Goal: Communication & Community: Answer question/provide support

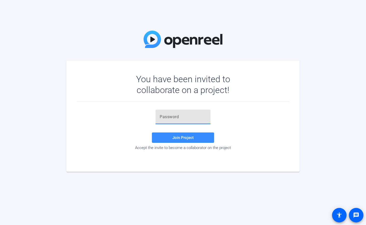
click at [169, 116] on input "text" at bounding box center [183, 117] width 47 height 6
paste input "Z&v~d."
type input "Z&v~d."
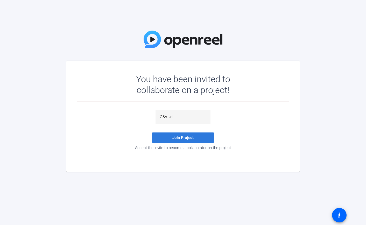
click at [180, 135] on span "Join Project" at bounding box center [182, 137] width 21 height 5
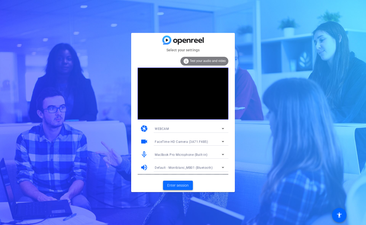
click at [180, 185] on span "Enter session" at bounding box center [178, 185] width 22 height 5
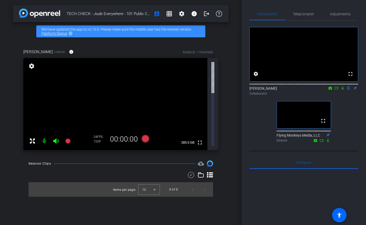
click at [234, 126] on div "TECH CHECK - Joule Everywhere - 101 Public Cloud account_box grid_on settings i…" at bounding box center [121, 112] width 242 height 225
click at [241, 116] on div "TECH CHECK - Joule Everywhere - 101 Public Cloud account_box grid_on settings i…" at bounding box center [121, 112] width 242 height 225
click at [226, 93] on div "[PERSON_NAME] Chrome info ROOM ID: 179049989 fullscreen settings 285.5 GB 24 FP…" at bounding box center [121, 97] width 216 height 115
click at [232, 82] on div "TECH CHECK - Joule Everywhere - 101 Public Cloud account_box grid_on settings i…" at bounding box center [121, 112] width 242 height 225
click at [310, 13] on span "Teleprompter" at bounding box center [303, 14] width 21 height 4
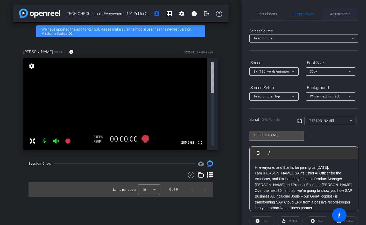
click at [336, 12] on span "Adjustments" at bounding box center [340, 14] width 20 height 4
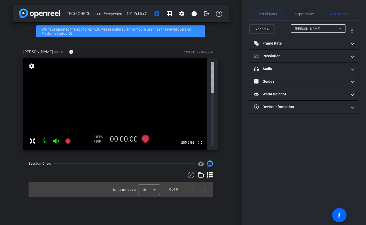
click at [277, 15] on div "Participants" at bounding box center [267, 14] width 36 height 12
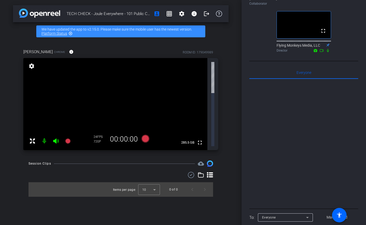
scroll to position [121, 0]
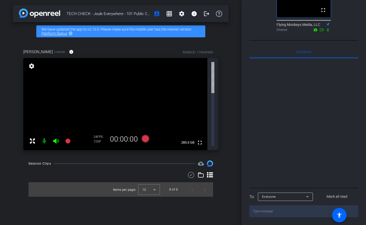
click at [299, 197] on div "Everyone" at bounding box center [284, 196] width 44 height 6
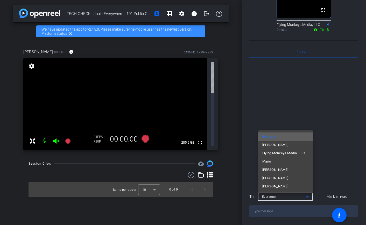
click at [294, 137] on mat-option "Everyone" at bounding box center [285, 136] width 55 height 8
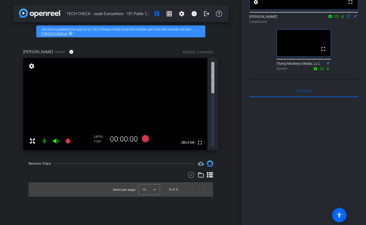
scroll to position [0, 0]
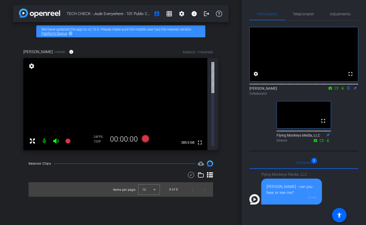
click at [234, 63] on div "TECH CHECK - Joule Everywhere - 101 Public Cloud account_box grid_on settings i…" at bounding box center [121, 112] width 242 height 225
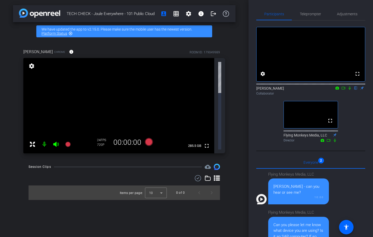
scroll to position [69, 0]
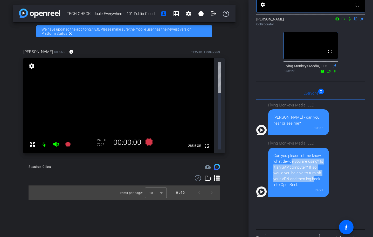
drag, startPoint x: 312, startPoint y: 189, endPoint x: 289, endPoint y: 172, distance: 28.4
click at [289, 172] on div "Can you please let me know what device you are using? Is it an SAP computer? If…" at bounding box center [298, 170] width 50 height 35
drag, startPoint x: 285, startPoint y: 171, endPoint x: 302, endPoint y: 190, distance: 25.3
click at [302, 188] on div "Can you please let me know what device you are using? Is it an SAP computer? If…" at bounding box center [298, 170] width 50 height 35
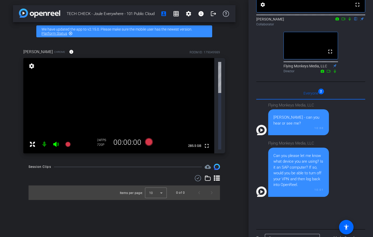
click at [302, 188] on div "Can you please let me know what device you are using? Is it an SAP computer? If…" at bounding box center [298, 170] width 50 height 35
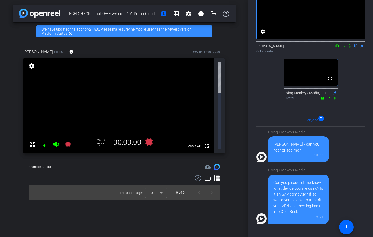
scroll to position [0, 0]
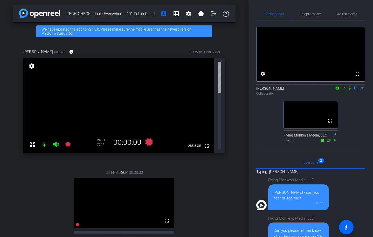
click at [349, 90] on icon at bounding box center [349, 88] width 4 height 4
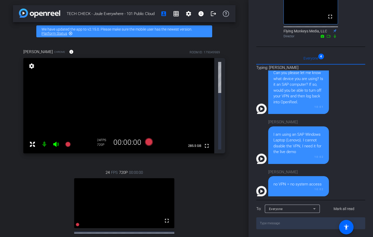
scroll to position [109, 0]
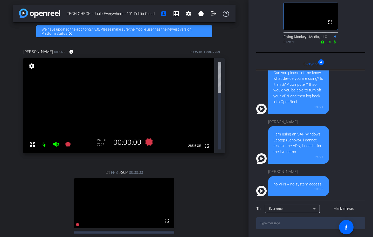
click at [290, 225] on textarea at bounding box center [310, 224] width 109 height 12
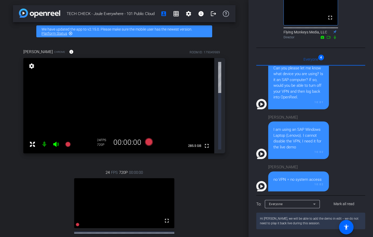
type textarea "Hi [PERSON_NAME], we will be able to add the demo in edit -- we do not need to …"
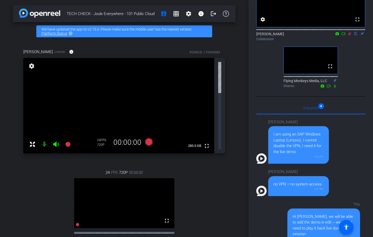
scroll to position [54, 0]
click at [349, 36] on icon at bounding box center [349, 33] width 3 height 3
click at [349, 36] on icon at bounding box center [349, 33] width 2 height 3
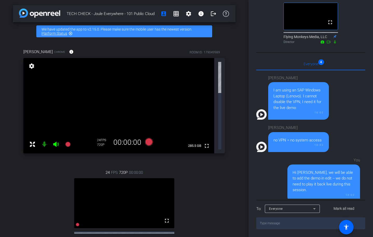
click at [33, 161] on div "24 FPS 720P 00:00:00 fullscreen [PERSON_NAME] (SAP) Subject - Chrome settings" at bounding box center [124, 214] width 202 height 107
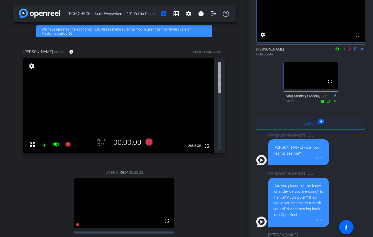
scroll to position [0, 0]
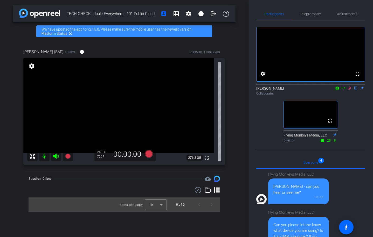
click at [349, 90] on icon at bounding box center [349, 88] width 4 height 4
click at [350, 90] on icon at bounding box center [349, 88] width 2 height 3
click at [349, 90] on icon at bounding box center [349, 88] width 3 height 3
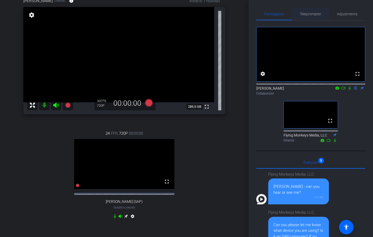
click at [306, 16] on span "Teleprompter" at bounding box center [310, 14] width 21 height 12
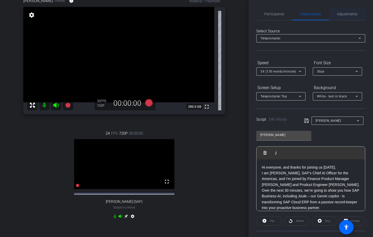
click at [346, 12] on span "Adjustments" at bounding box center [347, 14] width 20 height 4
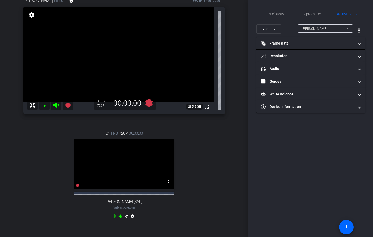
click at [330, 28] on div "[PERSON_NAME]" at bounding box center [324, 28] width 44 height 6
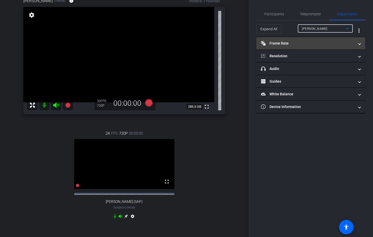
click at [325, 44] on mat-panel-title "Frame Rate Frame Rate" at bounding box center [307, 43] width 93 height 5
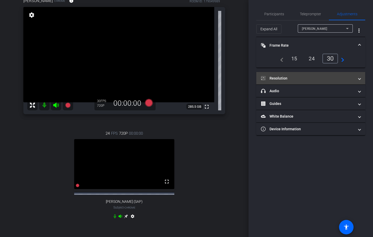
click at [358, 78] on span "Resolution" at bounding box center [309, 78] width 97 height 5
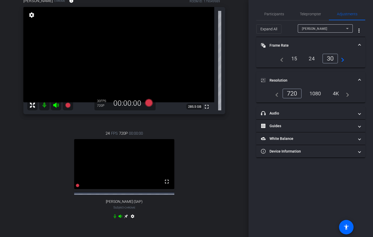
click at [319, 95] on div "1080" at bounding box center [314, 93] width 19 height 9
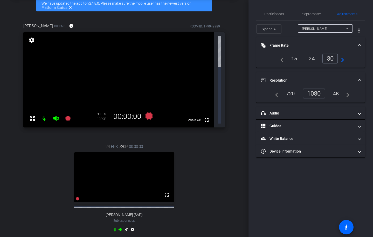
scroll to position [51, 0]
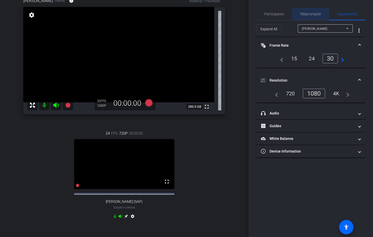
click at [315, 13] on span "Teleprompter" at bounding box center [310, 14] width 21 height 4
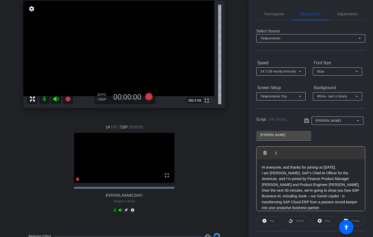
scroll to position [50, 0]
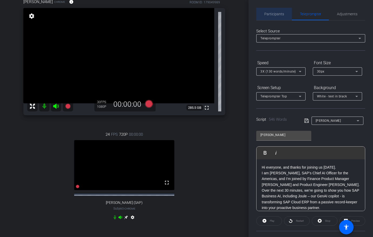
click at [278, 17] on span "Participants" at bounding box center [274, 14] width 20 height 12
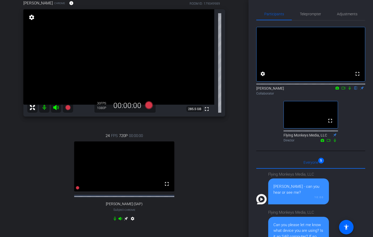
scroll to position [41, 0]
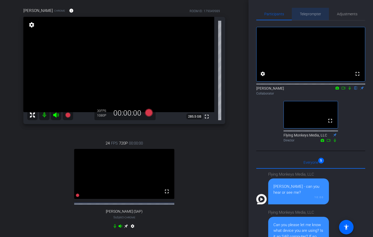
click at [313, 14] on span "Teleprompter" at bounding box center [310, 14] width 21 height 4
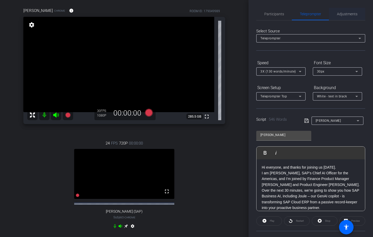
click at [341, 17] on span "Adjustments" at bounding box center [347, 14] width 20 height 12
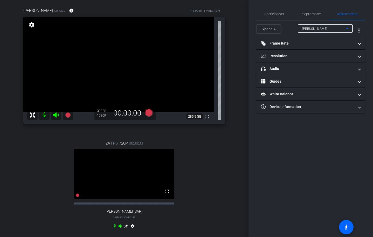
click at [329, 29] on div "[PERSON_NAME]" at bounding box center [324, 28] width 44 height 6
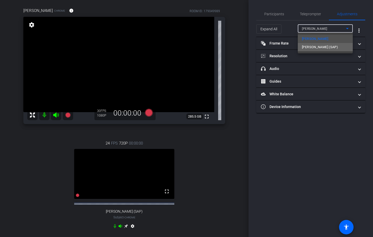
click at [324, 47] on span "[PERSON_NAME] (SAP)" at bounding box center [320, 47] width 36 height 6
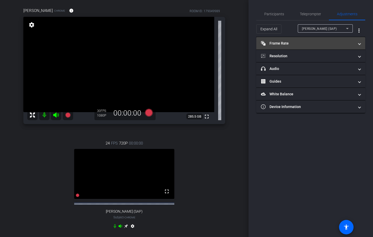
click at [316, 44] on mat-panel-title "Frame Rate Frame Rate" at bounding box center [307, 43] width 93 height 5
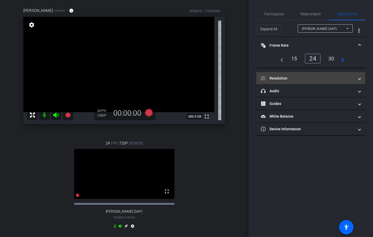
click at [348, 76] on mat-panel-title "Resolution" at bounding box center [307, 78] width 93 height 5
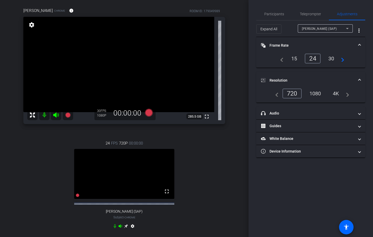
click at [320, 93] on div "1080" at bounding box center [314, 93] width 19 height 9
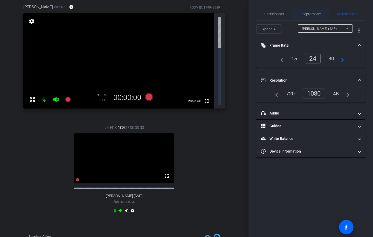
scroll to position [26, 0]
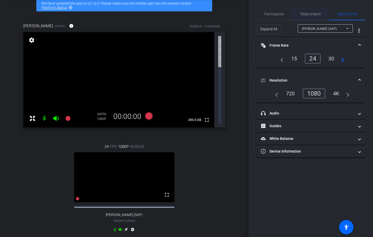
click at [307, 17] on span "Teleprompter" at bounding box center [310, 14] width 21 height 12
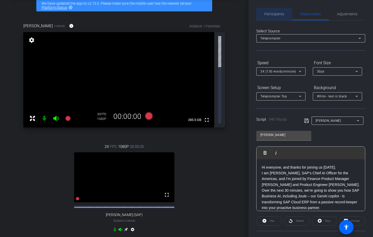
click at [278, 17] on span "Participants" at bounding box center [274, 14] width 20 height 12
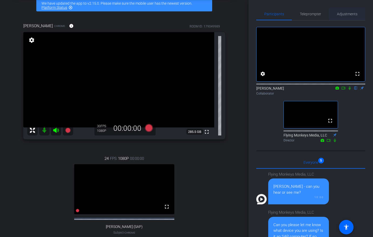
scroll to position [45, 0]
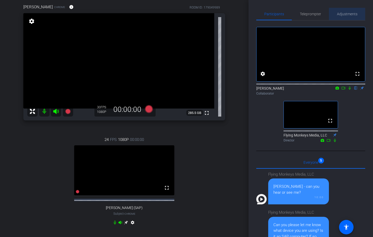
click at [341, 14] on span "Adjustments" at bounding box center [347, 14] width 20 height 4
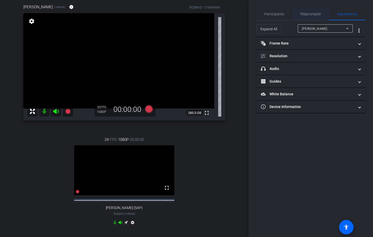
click at [312, 13] on span "Teleprompter" at bounding box center [310, 14] width 21 height 4
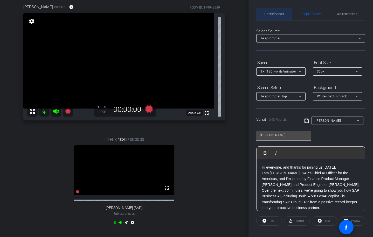
click at [280, 16] on span "Participants" at bounding box center [274, 14] width 20 height 12
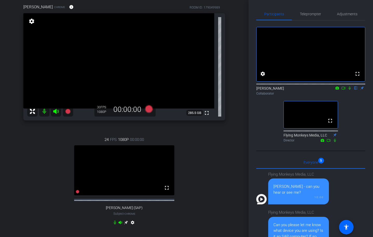
click at [233, 93] on div "[PERSON_NAME] Chrome info ROOM ID: 179049989 fullscreen settings 285.5 GB 30 FP…" at bounding box center [124, 118] width 222 height 245
click at [309, 13] on span "Teleprompter" at bounding box center [310, 14] width 21 height 4
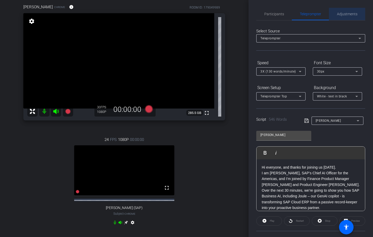
click at [340, 14] on span "Adjustments" at bounding box center [347, 14] width 20 height 4
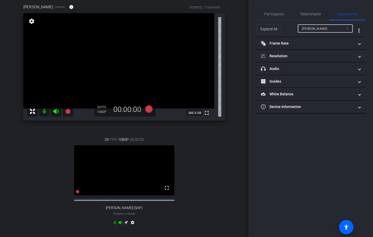
click at [318, 30] on span "[PERSON_NAME]" at bounding box center [314, 29] width 25 height 4
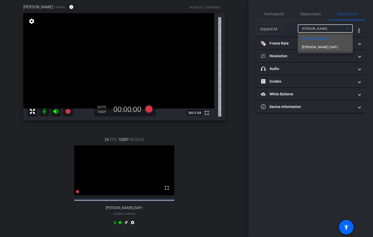
click at [316, 46] on span "[PERSON_NAME] (SAP)" at bounding box center [320, 47] width 36 height 6
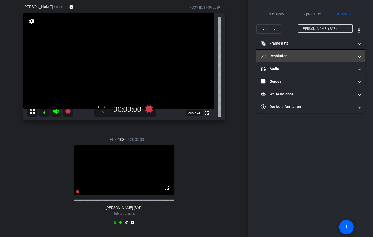
click at [324, 54] on mat-panel-title "Resolution" at bounding box center [307, 55] width 93 height 5
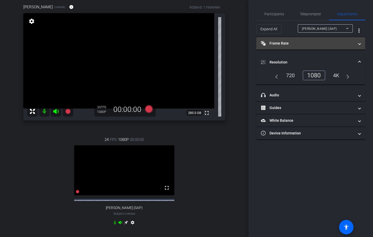
click at [339, 44] on mat-panel-title "Frame Rate Frame Rate" at bounding box center [307, 43] width 93 height 5
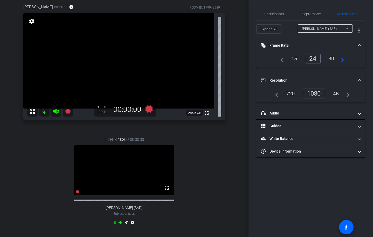
click at [330, 59] on div "30" at bounding box center [331, 58] width 14 height 9
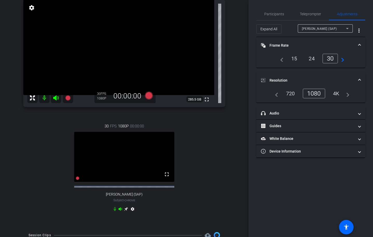
scroll to position [59, 0]
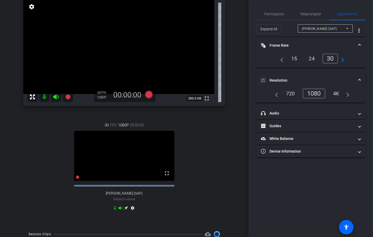
click at [328, 30] on span "[PERSON_NAME] (SAP)" at bounding box center [319, 29] width 35 height 4
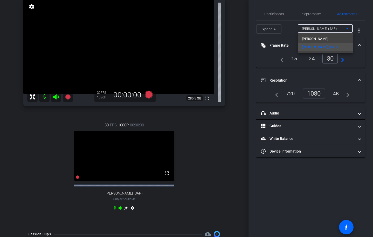
click at [238, 82] on div at bounding box center [186, 118] width 373 height 237
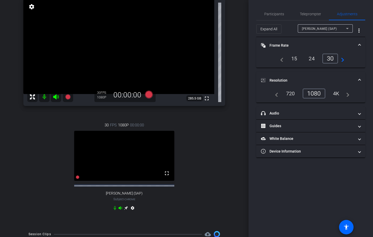
scroll to position [56, 0]
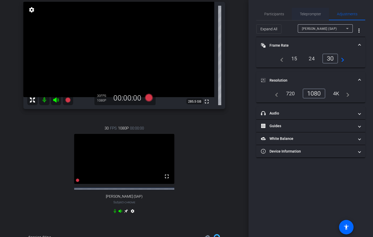
click at [306, 13] on span "Teleprompter" at bounding box center [310, 14] width 21 height 4
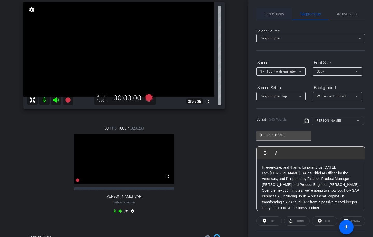
click at [272, 16] on span "Participants" at bounding box center [274, 14] width 20 height 12
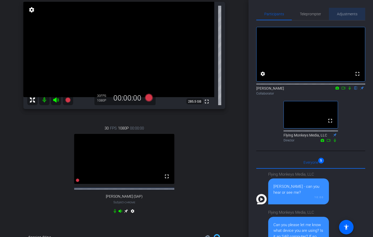
click at [347, 12] on span "Adjustments" at bounding box center [347, 14] width 20 height 4
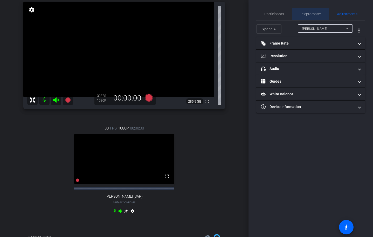
click at [312, 13] on span "Teleprompter" at bounding box center [310, 14] width 21 height 4
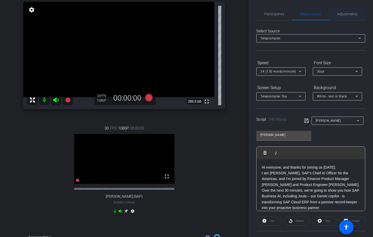
click at [343, 15] on span "Adjustments" at bounding box center [347, 14] width 20 height 4
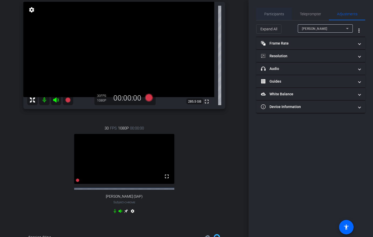
click at [281, 18] on span "Participants" at bounding box center [274, 14] width 20 height 12
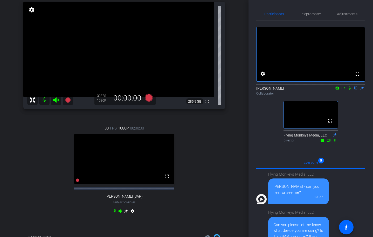
click at [349, 90] on icon at bounding box center [349, 88] width 4 height 4
click at [345, 14] on span "Adjustments" at bounding box center [347, 14] width 20 height 4
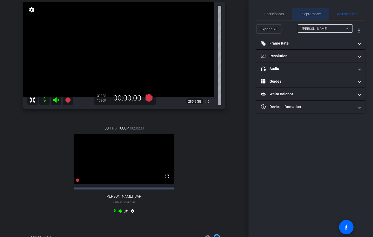
click at [308, 10] on span "Teleprompter" at bounding box center [310, 14] width 21 height 12
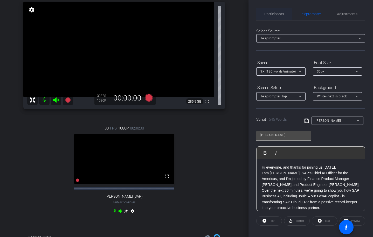
click at [273, 14] on span "Participants" at bounding box center [274, 14] width 20 height 4
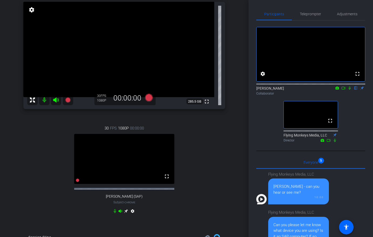
click at [350, 90] on icon at bounding box center [349, 88] width 2 height 3
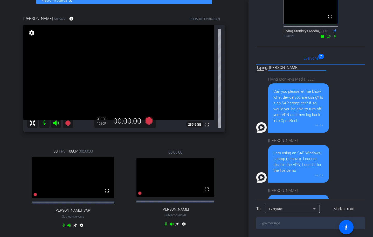
scroll to position [213, 0]
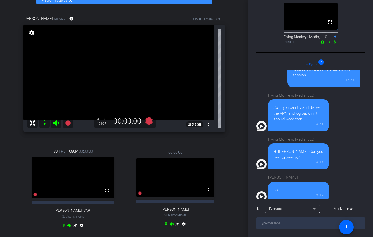
click at [239, 147] on div "TECH CHECK - Joule Everywhere - 101 Public Cloud account_box grid_on settings i…" at bounding box center [124, 85] width 248 height 237
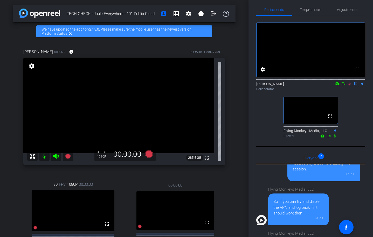
scroll to position [0, 0]
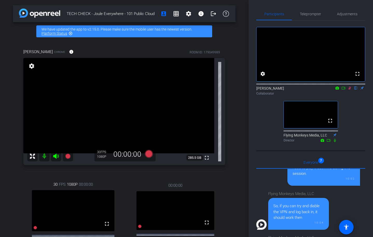
click at [347, 90] on icon at bounding box center [349, 88] width 4 height 4
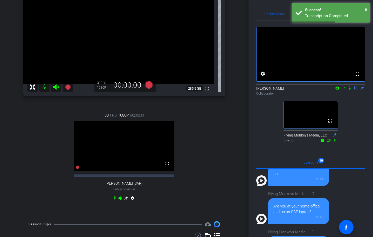
scroll to position [74, 0]
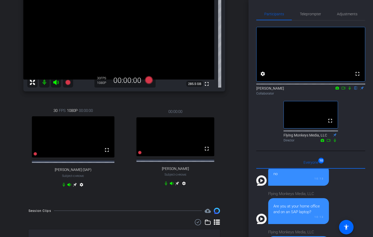
click at [350, 90] on icon at bounding box center [349, 88] width 4 height 4
click at [349, 90] on icon at bounding box center [349, 88] width 4 height 4
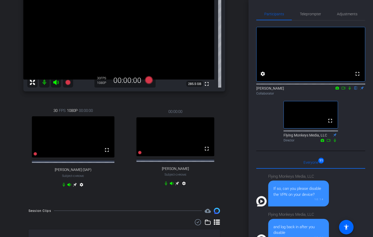
scroll to position [109, 0]
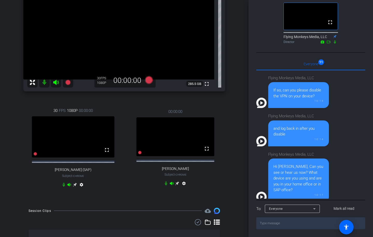
click at [227, 128] on div "[PERSON_NAME] Chrome info ROOM ID: 179049989 fullscreen settings 285.5 GB 30 FP…" at bounding box center [124, 85] width 222 height 236
click at [232, 107] on div "[PERSON_NAME] Chrome info ROOM ID: 179049989 fullscreen settings 285.5 GB 30 FP…" at bounding box center [124, 85] width 222 height 236
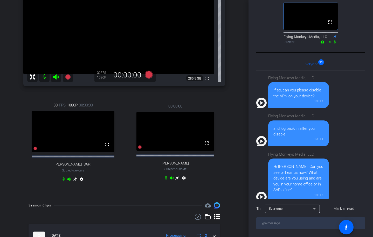
scroll to position [0, 0]
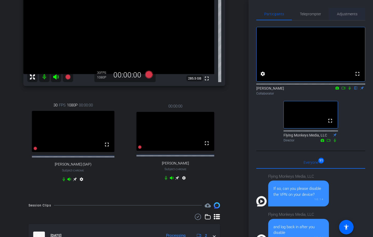
click at [344, 16] on span "Adjustments" at bounding box center [347, 14] width 20 height 4
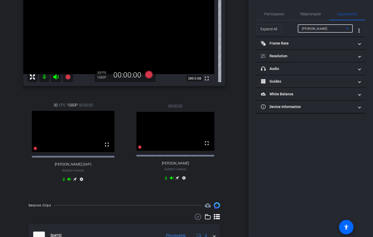
click at [321, 29] on span "[PERSON_NAME]" at bounding box center [314, 29] width 25 height 4
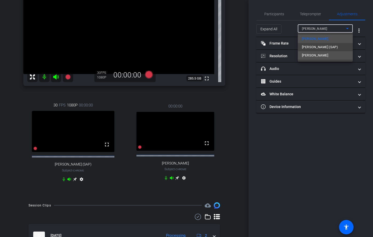
click at [321, 55] on span "[PERSON_NAME]" at bounding box center [315, 55] width 26 height 6
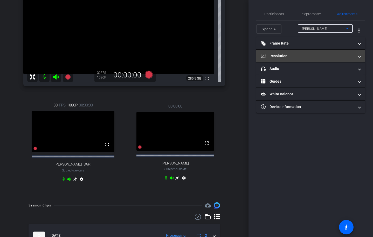
click at [311, 55] on mat-panel-title "Resolution" at bounding box center [307, 55] width 93 height 5
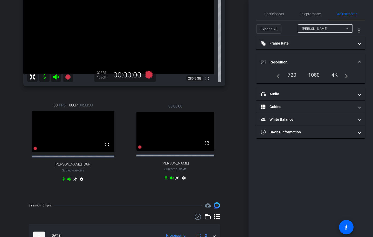
click at [293, 74] on div "720" at bounding box center [292, 75] width 17 height 9
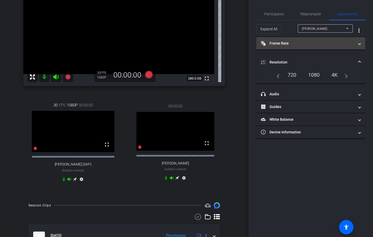
click at [317, 42] on mat-panel-title "Frame Rate Frame Rate" at bounding box center [307, 43] width 93 height 5
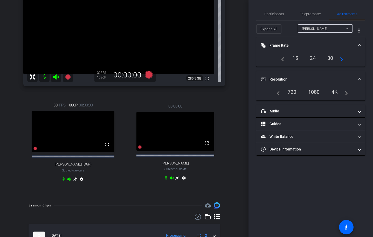
click at [328, 57] on div "30" at bounding box center [330, 58] width 14 height 9
click at [236, 116] on div "TECH CHECK - Joule Everywhere - 101 Public Cloud account_box grid_on settings i…" at bounding box center [124, 39] width 248 height 237
click at [275, 14] on span "Participants" at bounding box center [274, 14] width 20 height 4
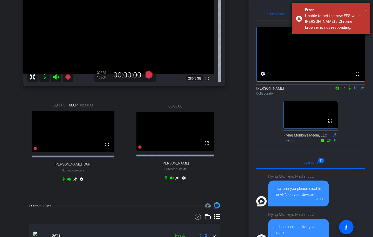
click at [366, 8] on span "×" at bounding box center [366, 9] width 3 height 6
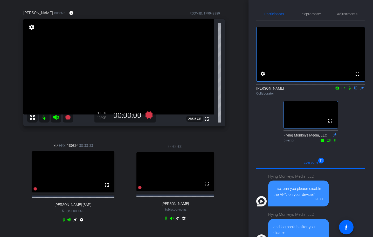
scroll to position [41, 0]
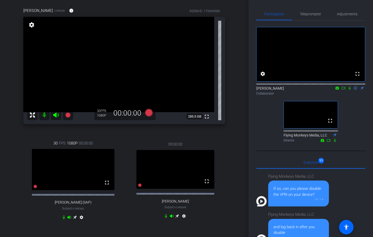
click at [240, 113] on div "TECH CHECK - Joule Everywhere - 101 Public Cloud account_box grid_on settings i…" at bounding box center [124, 77] width 248 height 237
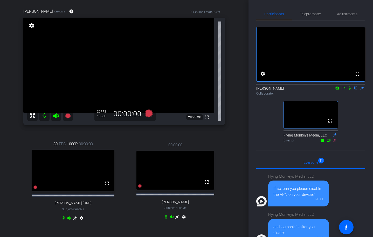
click at [349, 96] on div "[PERSON_NAME] flip Collaborator" at bounding box center [310, 91] width 109 height 10
click at [349, 90] on icon at bounding box center [349, 88] width 4 height 4
click at [351, 90] on icon at bounding box center [349, 88] width 4 height 4
click at [350, 90] on icon at bounding box center [349, 88] width 4 height 4
click at [351, 117] on div "fullscreen settings [PERSON_NAME] flip Collaborator fullscreen Flying Monkeys M…" at bounding box center [310, 82] width 109 height 124
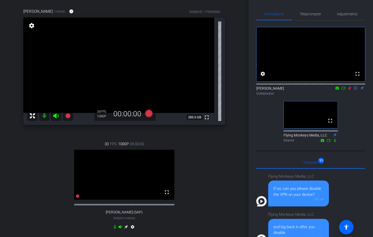
click at [355, 110] on div "fullscreen settings [PERSON_NAME] flip Collaborator fullscreen Flying Monkeys M…" at bounding box center [310, 82] width 109 height 124
click at [349, 90] on icon at bounding box center [349, 88] width 4 height 4
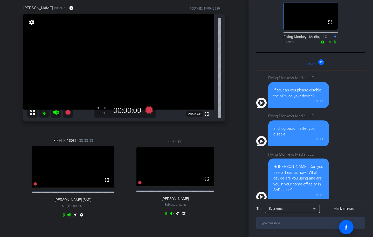
scroll to position [39, 0]
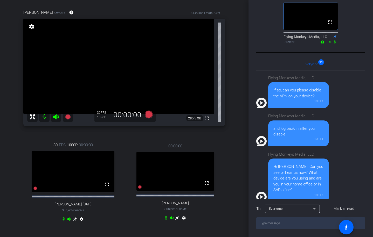
click at [238, 108] on div "TECH CHECK - Joule Everywhere - 101 Public Cloud account_box grid_on settings i…" at bounding box center [124, 79] width 248 height 237
click at [227, 175] on div "[PERSON_NAME] Chrome info ROOM ID: 179049989 fullscreen settings 285.5 GB 30 FP…" at bounding box center [124, 119] width 222 height 236
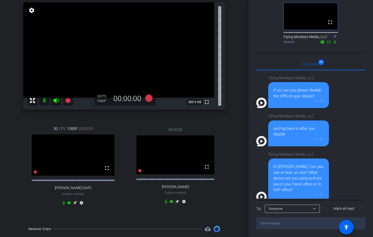
click at [231, 134] on div "[PERSON_NAME] Chrome info ROOM ID: 179049989 fullscreen settings 285.5 GB 30 FP…" at bounding box center [124, 103] width 222 height 236
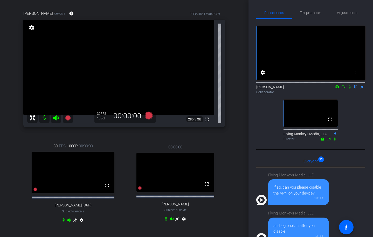
scroll to position [0, 0]
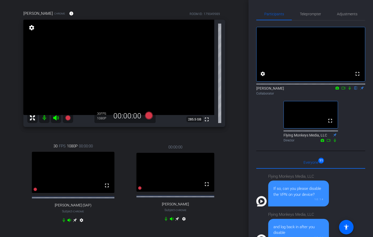
click at [352, 97] on div "[PERSON_NAME] flip Collaborator" at bounding box center [310, 90] width 109 height 16
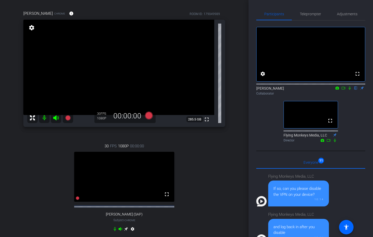
click at [244, 67] on div "TECH CHECK - Joule Everywhere - 101 Public Cloud account_box grid_on settings i…" at bounding box center [124, 80] width 248 height 237
click at [350, 90] on icon at bounding box center [349, 88] width 4 height 4
click at [349, 90] on icon at bounding box center [349, 88] width 4 height 4
click at [354, 124] on div "fullscreen settings [PERSON_NAME] flip Collaborator fullscreen Flying Monkeys M…" at bounding box center [310, 82] width 109 height 124
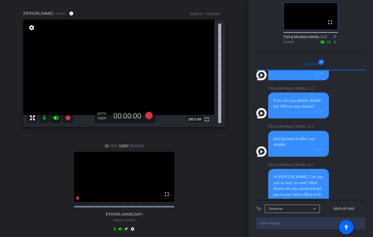
scroll to position [383, 0]
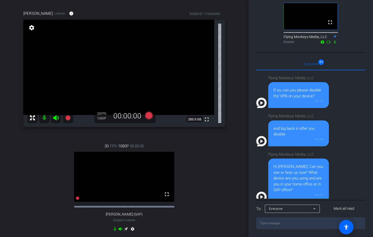
click at [235, 92] on div "[PERSON_NAME] Chrome info ROOM ID: 179049989 fullscreen settings 285.5 GB 30 FP…" at bounding box center [124, 124] width 222 height 245
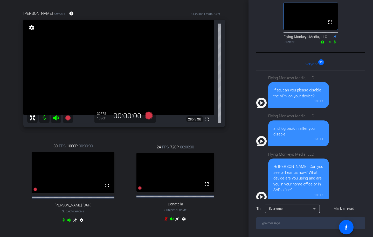
click at [235, 85] on div "[PERSON_NAME] Chrome info ROOM ID: 179049989 fullscreen settings 285.5 GB 30 FP…" at bounding box center [124, 120] width 222 height 236
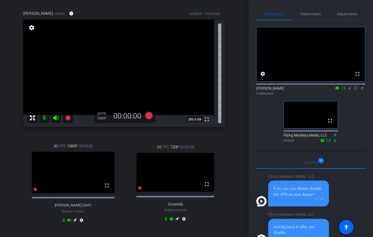
click at [349, 90] on icon at bounding box center [349, 88] width 2 height 3
click at [350, 90] on mat-icon at bounding box center [349, 88] width 6 height 5
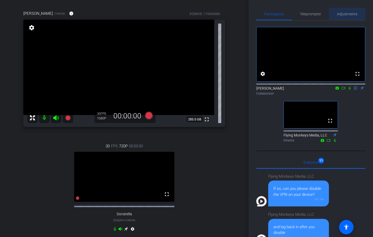
click at [339, 13] on span "Adjustments" at bounding box center [347, 14] width 20 height 4
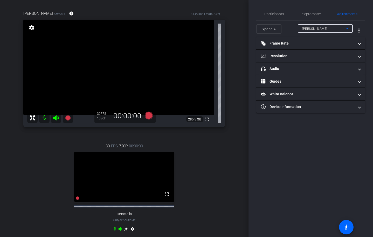
click at [318, 28] on span "[PERSON_NAME]" at bounding box center [314, 29] width 25 height 4
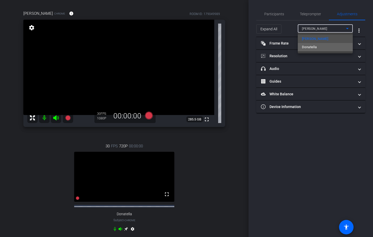
click at [316, 48] on span "Donatella" at bounding box center [309, 47] width 15 height 6
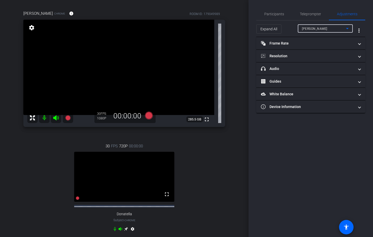
type input "11000"
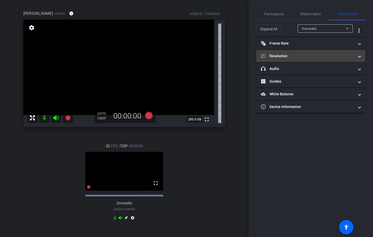
click at [309, 55] on mat-panel-title "Resolution" at bounding box center [307, 55] width 93 height 5
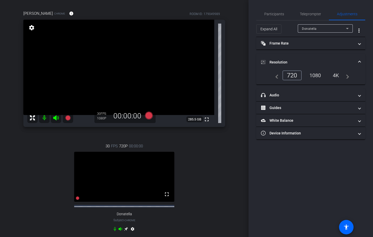
click at [315, 77] on div "1080" at bounding box center [314, 75] width 19 height 9
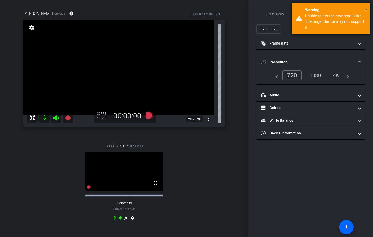
click at [365, 9] on span "×" at bounding box center [366, 9] width 3 height 6
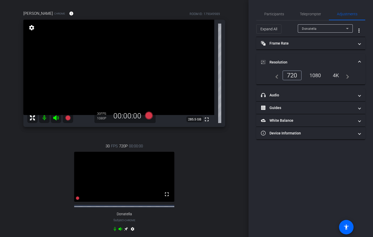
click at [243, 132] on div "TECH CHECK - Joule Everywhere - 101 Public Cloud account_box grid_on settings i…" at bounding box center [124, 80] width 248 height 237
click at [314, 15] on span "Teleprompter" at bounding box center [310, 14] width 21 height 4
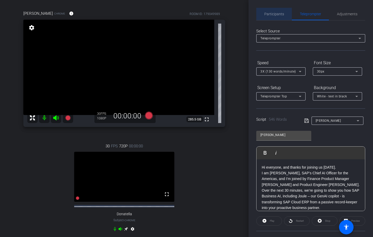
click at [275, 16] on span "Participants" at bounding box center [274, 14] width 20 height 4
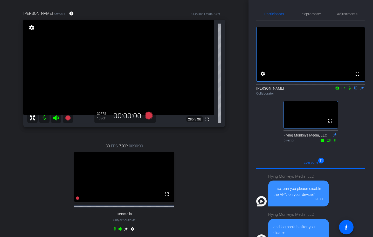
click at [241, 120] on div "TECH CHECK - Joule Everywhere - 101 Public Cloud account_box grid_on settings i…" at bounding box center [124, 80] width 248 height 237
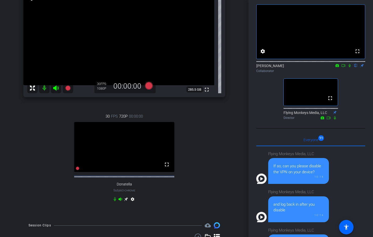
scroll to position [26, 0]
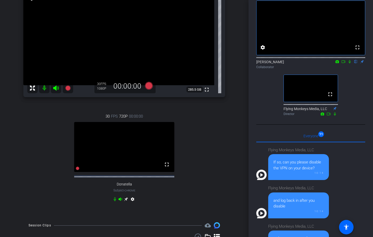
click at [243, 89] on div "TECH CHECK - Joule Everywhere - 101 Public Cloud account_box grid_on settings i…" at bounding box center [124, 50] width 248 height 237
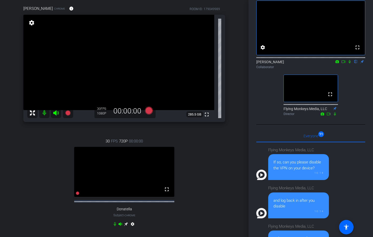
scroll to position [44, 0]
click at [349, 64] on icon at bounding box center [349, 62] width 4 height 4
click at [247, 95] on div "TECH CHECK - Joule Everywhere - 101 Public Cloud account_box grid_on settings i…" at bounding box center [124, 74] width 248 height 237
click at [349, 64] on icon at bounding box center [349, 62] width 4 height 4
click at [157, 178] on video at bounding box center [124, 171] width 100 height 50
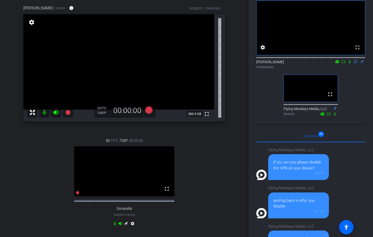
click at [138, 177] on video at bounding box center [124, 171] width 100 height 50
click at [126, 225] on icon at bounding box center [126, 224] width 4 height 4
click at [241, 69] on div "TECH CHECK - Joule Everywhere - 101 Public Cloud account_box grid_on settings i…" at bounding box center [124, 74] width 248 height 237
click at [219, 166] on div "30 FPS 1080P 00:00:00 fullscreen [PERSON_NAME] Subject - Chrome settings" at bounding box center [124, 182] width 202 height 107
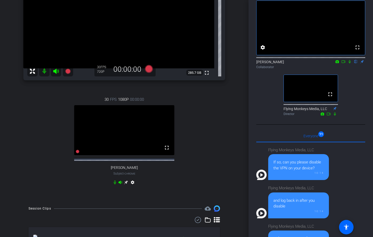
click at [227, 137] on div "Donatella Chrome info ROOM ID: 179049989 fullscreen settings 285.7 GB 30 FPS 72…" at bounding box center [124, 77] width 222 height 245
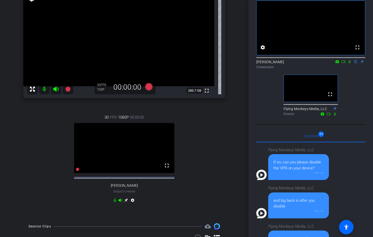
scroll to position [69, 0]
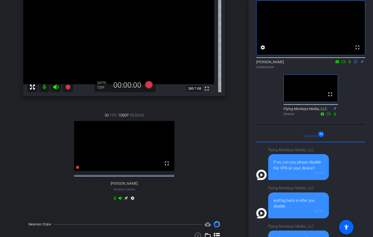
click at [239, 139] on div "TECH CHECK - Joule Everywhere - 101 Public Cloud account_box grid_on settings i…" at bounding box center [124, 49] width 248 height 237
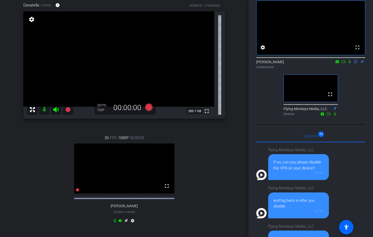
scroll to position [0, 0]
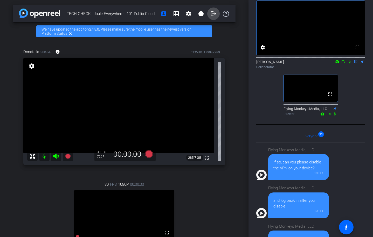
click at [213, 14] on mat-icon "logout" at bounding box center [213, 14] width 6 height 6
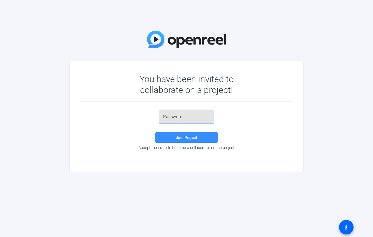
click at [169, 115] on input "text" at bounding box center [186, 117] width 47 height 6
paste input "Z&v~d."
type input "Z&v~d."
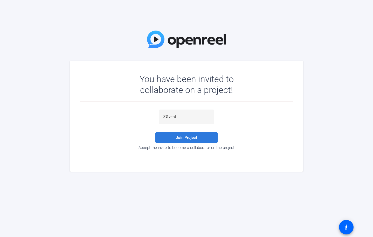
click at [179, 136] on span "Join Project" at bounding box center [186, 137] width 21 height 5
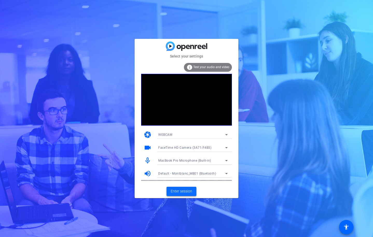
click at [178, 191] on span "Enter session" at bounding box center [182, 191] width 22 height 5
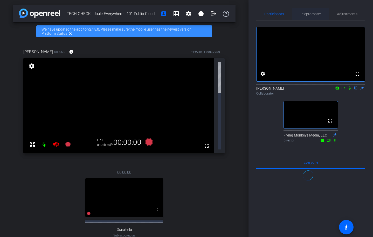
scroll to position [383, 0]
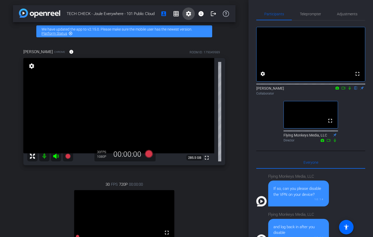
click at [188, 15] on mat-icon "settings" at bounding box center [188, 14] width 6 height 6
click at [202, 15] on div at bounding box center [186, 118] width 373 height 237
click at [200, 14] on mat-icon "info" at bounding box center [201, 14] width 6 height 6
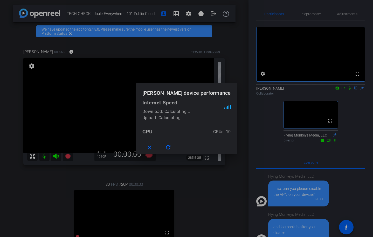
click at [200, 14] on div at bounding box center [186, 118] width 373 height 237
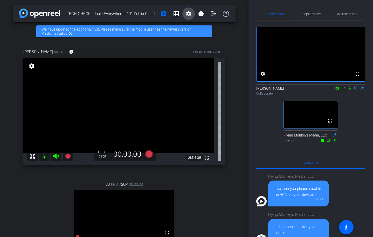
click at [188, 19] on span at bounding box center [188, 14] width 12 height 12
click at [198, 26] on span "Session Settings" at bounding box center [199, 25] width 27 height 6
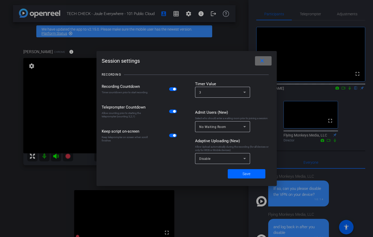
click at [261, 63] on mat-icon "close" at bounding box center [262, 61] width 6 height 6
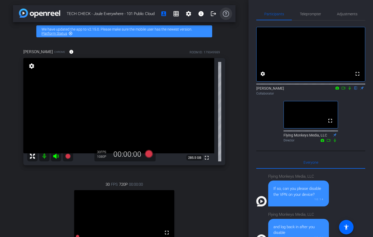
click at [228, 13] on icon at bounding box center [226, 14] width 6 height 6
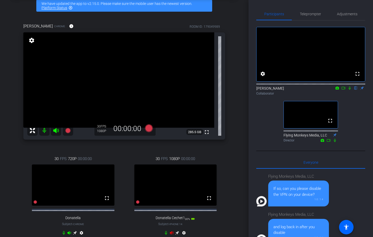
scroll to position [63, 0]
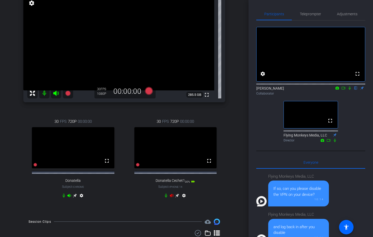
click at [65, 198] on icon at bounding box center [64, 196] width 4 height 4
click at [71, 197] on icon at bounding box center [69, 195] width 4 height 3
click at [69, 197] on icon at bounding box center [69, 195] width 4 height 3
click at [69, 198] on icon at bounding box center [69, 196] width 4 height 4
click at [70, 198] on icon at bounding box center [69, 196] width 4 height 4
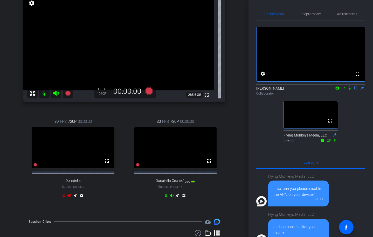
click at [237, 173] on div "TECH CHECK - Joule Everywhere - 101 Public Cloud account_box grid_on settings i…" at bounding box center [124, 55] width 248 height 237
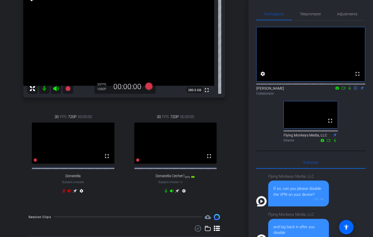
scroll to position [68, 0]
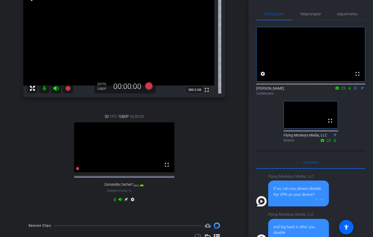
click at [127, 202] on icon at bounding box center [126, 200] width 4 height 4
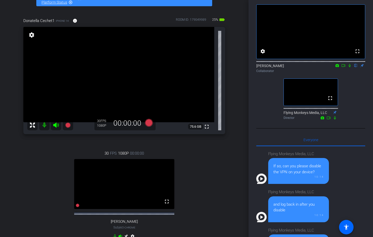
scroll to position [2, 0]
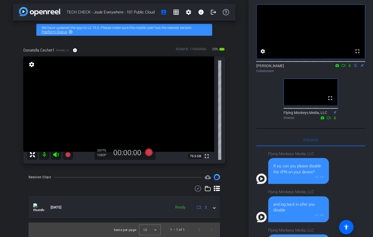
click at [363, 106] on div "fullscreen settings [PERSON_NAME] flip Collaborator fullscreen Flying Monkeys M…" at bounding box center [310, 60] width 109 height 124
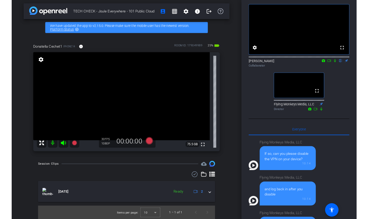
scroll to position [0, 0]
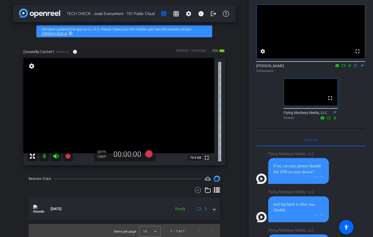
click at [349, 67] on icon at bounding box center [349, 66] width 4 height 4
click at [360, 102] on div "fullscreen settings [PERSON_NAME] flip Collaborator fullscreen Flying Monkeys M…" at bounding box center [310, 60] width 109 height 124
click at [12, 105] on div "TECH CHECK - Joule Everywhere - 101 Public Cloud account_box grid_on settings i…" at bounding box center [124, 118] width 248 height 237
click at [358, 97] on div "fullscreen settings [PERSON_NAME] flip Collaborator fullscreen Flying Monkeys M…" at bounding box center [310, 60] width 109 height 124
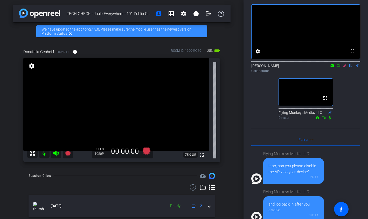
click at [342, 91] on div "fullscreen settings [PERSON_NAME] flip Collaborator fullscreen Flying Monkeys M…" at bounding box center [305, 60] width 109 height 124
click at [345, 67] on icon at bounding box center [344, 65] width 3 height 3
click at [217, 44] on div "Donatella Cechet1 iPhone 14 info ROOM ID: 179049989 25% battery_std fullscreen …" at bounding box center [122, 103] width 218 height 127
